Goal: Find specific page/section: Find specific page/section

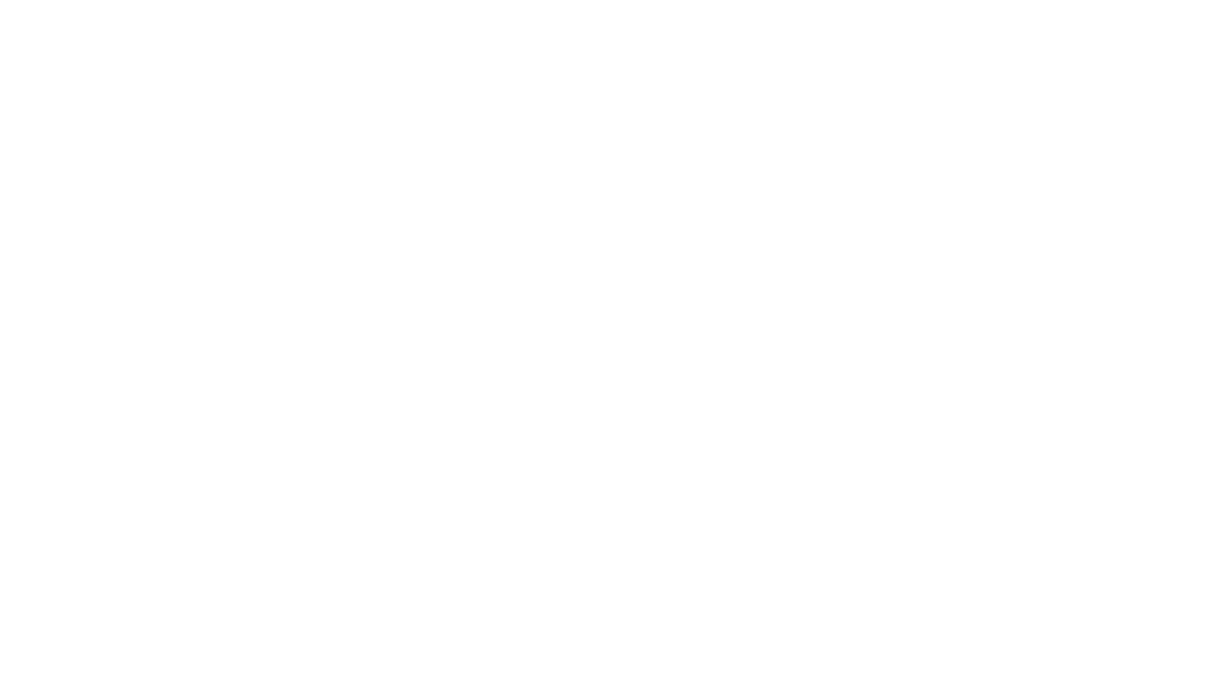
select select "Song"
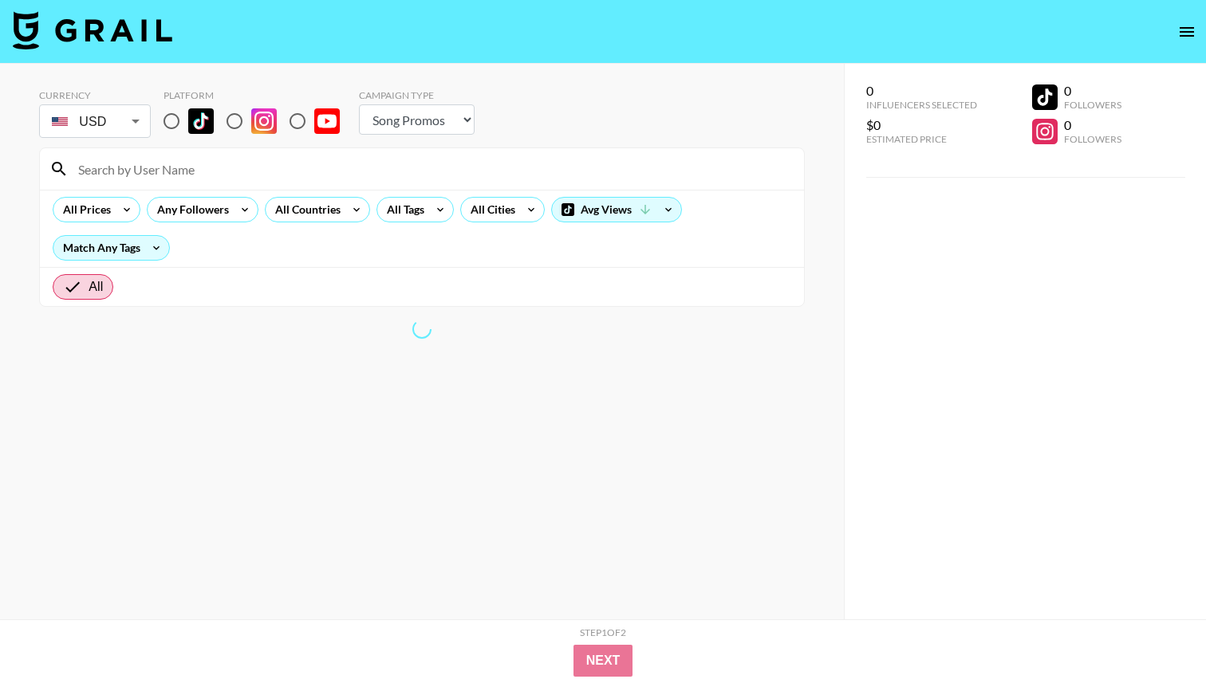
click at [175, 124] on input "radio" at bounding box center [171, 120] width 33 height 33
radio input "true"
click at [175, 172] on input at bounding box center [432, 169] width 726 height 26
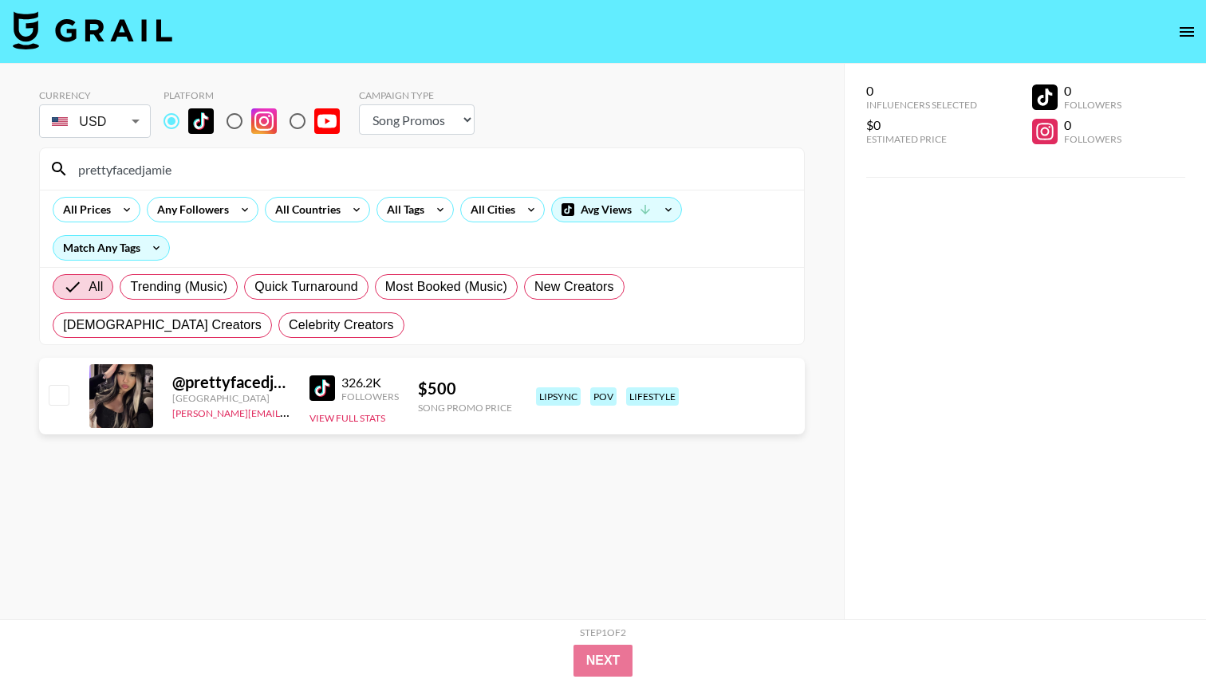
click at [537, 161] on input "prettyfacedjamie" at bounding box center [432, 169] width 726 height 26
click at [537, 162] on input "prettyfacedjamie" at bounding box center [432, 169] width 726 height 26
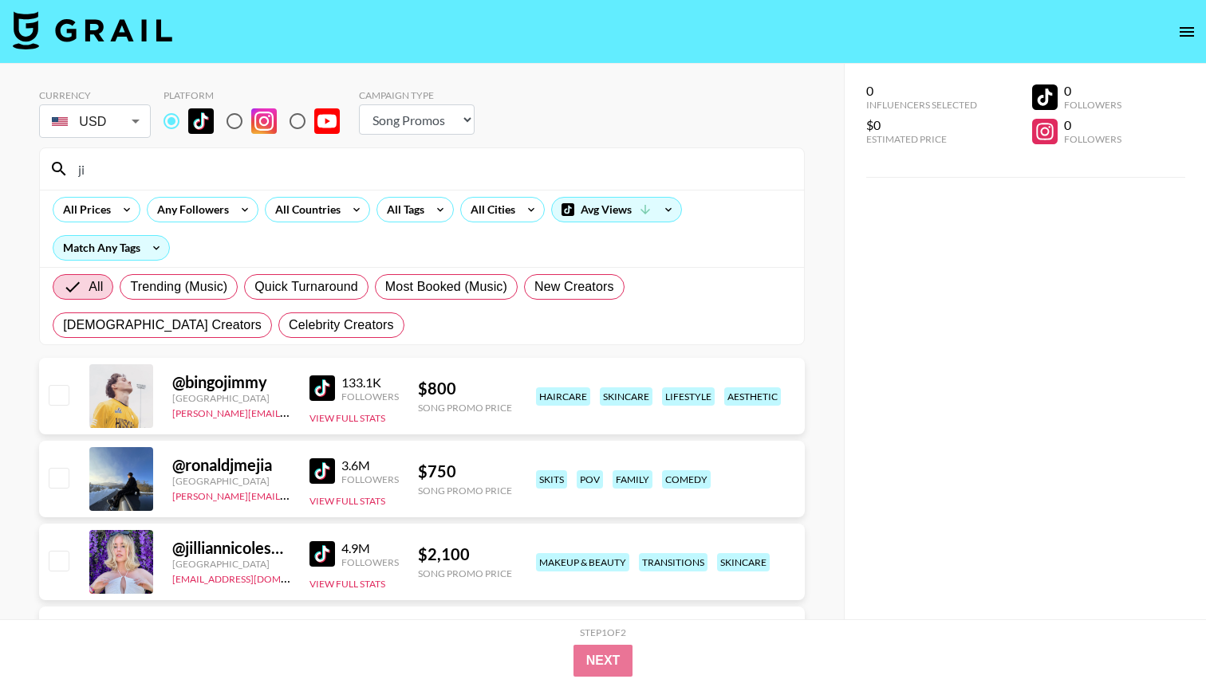
type input "j"
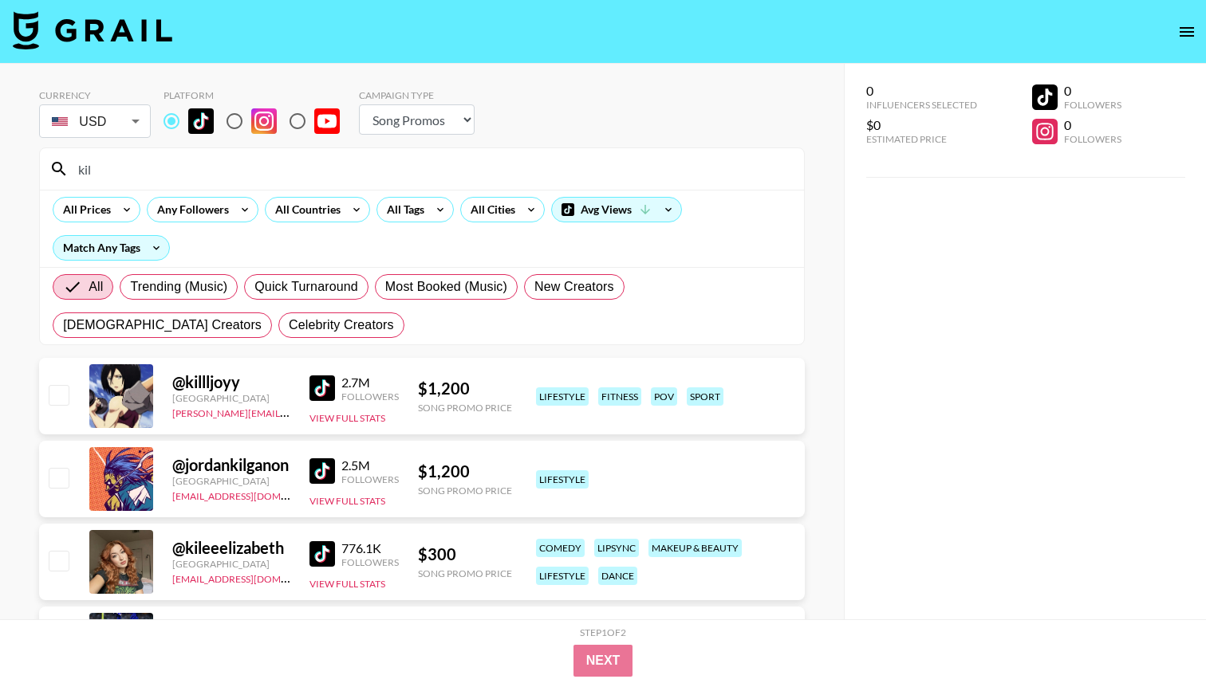
click at [342, 173] on input "kil" at bounding box center [432, 169] width 726 height 26
paste input "ilajo"
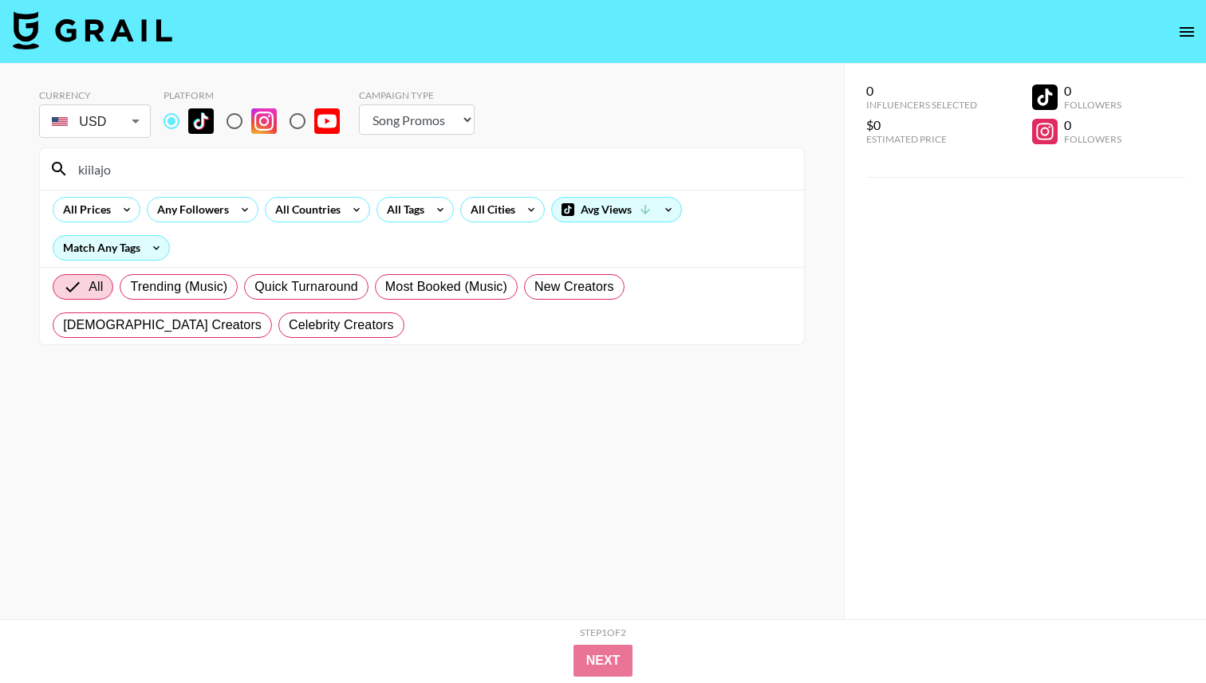
click at [355, 172] on input "kiilajo" at bounding box center [432, 169] width 726 height 26
paste input "rylenbesler"
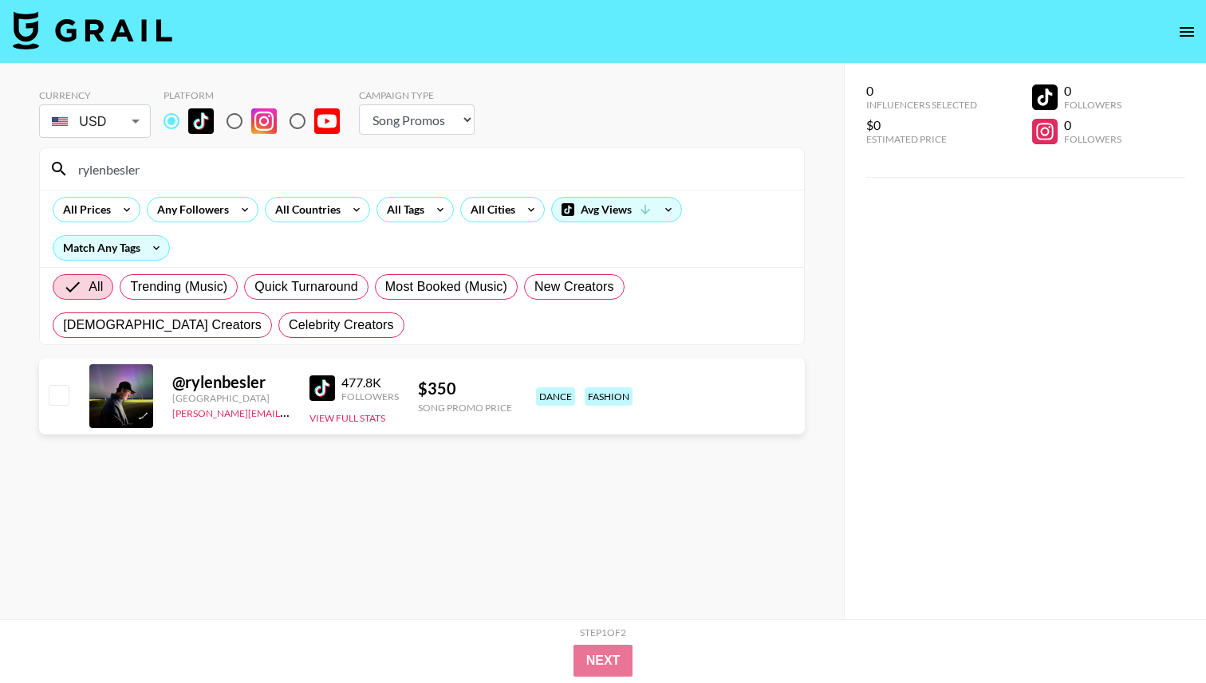
click at [363, 163] on input "rylenbesler" at bounding box center [432, 169] width 726 height 26
paste input "esafang"
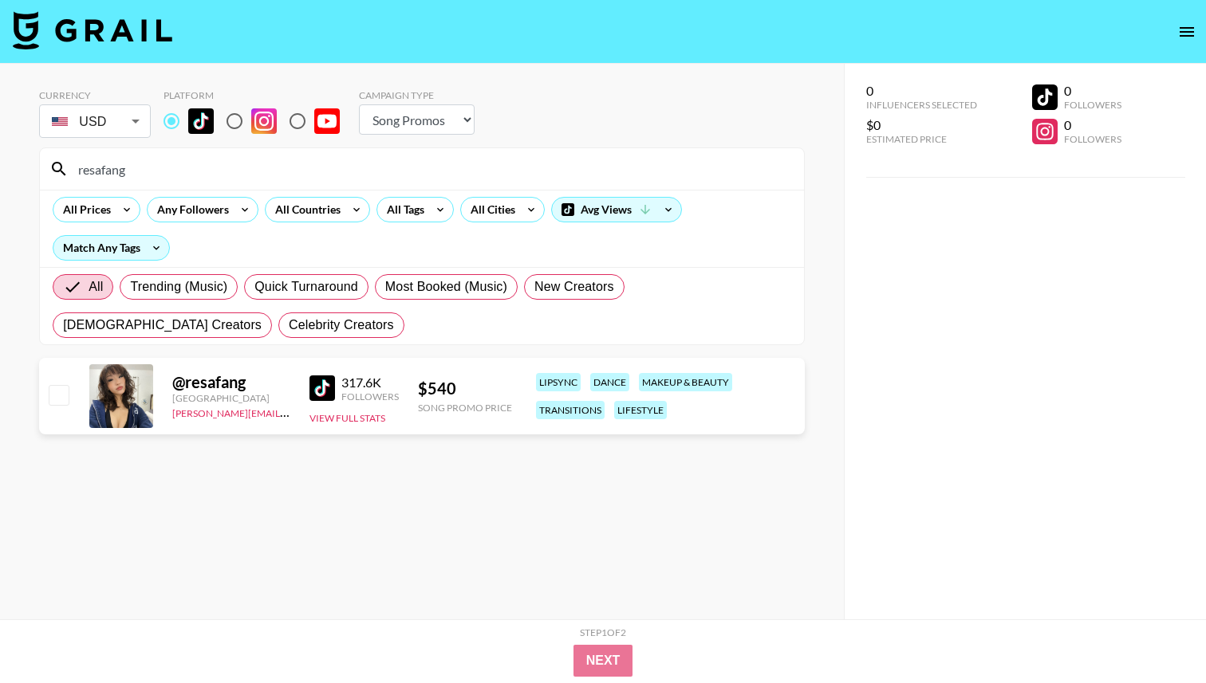
type input "resafang"
